Goal: Navigation & Orientation: Find specific page/section

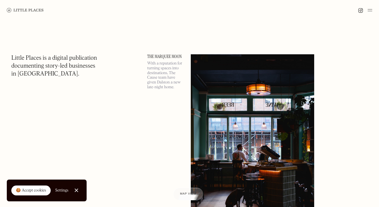
click at [368, 9] on img at bounding box center [370, 10] width 5 height 7
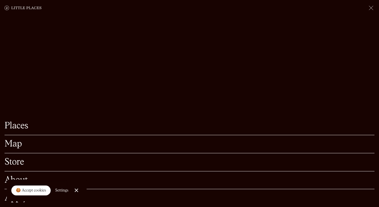
click at [12, 147] on link "Map" at bounding box center [190, 144] width 370 height 9
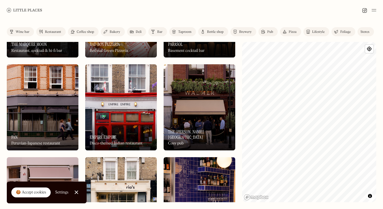
scroll to position [105, 0]
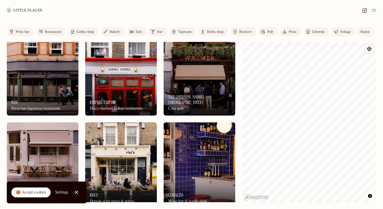
click at [42, 190] on div "🍪 Accept cookies" at bounding box center [31, 193] width 30 height 6
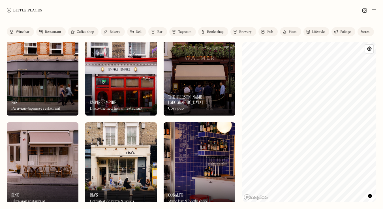
click at [59, 89] on div "On Our Radar Fan Peruvian-Japanese restaurant" at bounding box center [43, 99] width 72 height 31
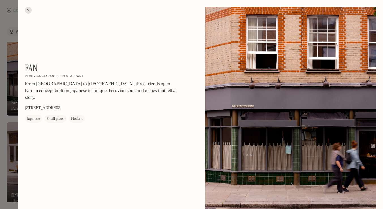
click at [30, 11] on div at bounding box center [28, 10] width 7 height 7
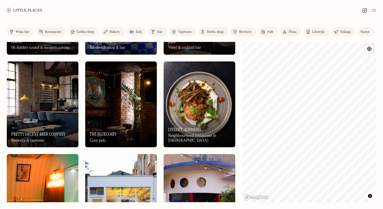
scroll to position [1516, 0]
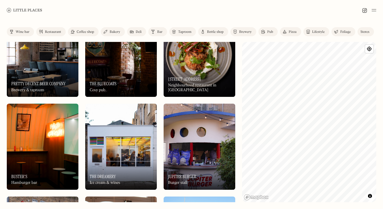
click at [121, 129] on img at bounding box center [121, 147] width 72 height 86
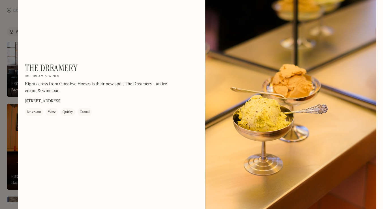
scroll to position [603, 0]
